Goal: Find contact information: Find contact information

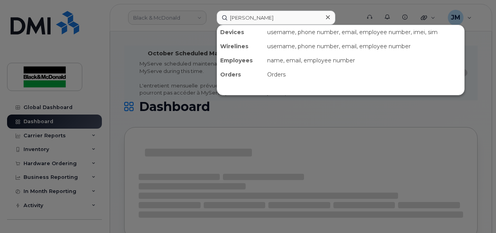
type input "nadir k"
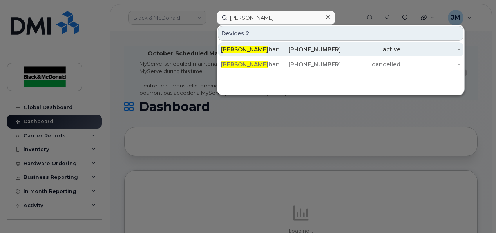
click at [246, 50] on div "Nadir K han" at bounding box center [251, 49] width 60 height 8
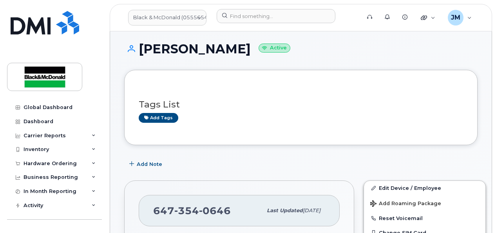
scroll to position [60, 0]
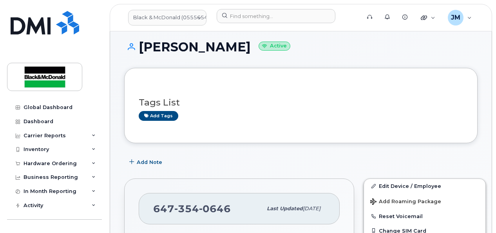
click at [191, 209] on span "354" at bounding box center [186, 209] width 25 height 12
copy span "[PHONE_NUMBER]"
